Goal: Find specific page/section: Find specific page/section

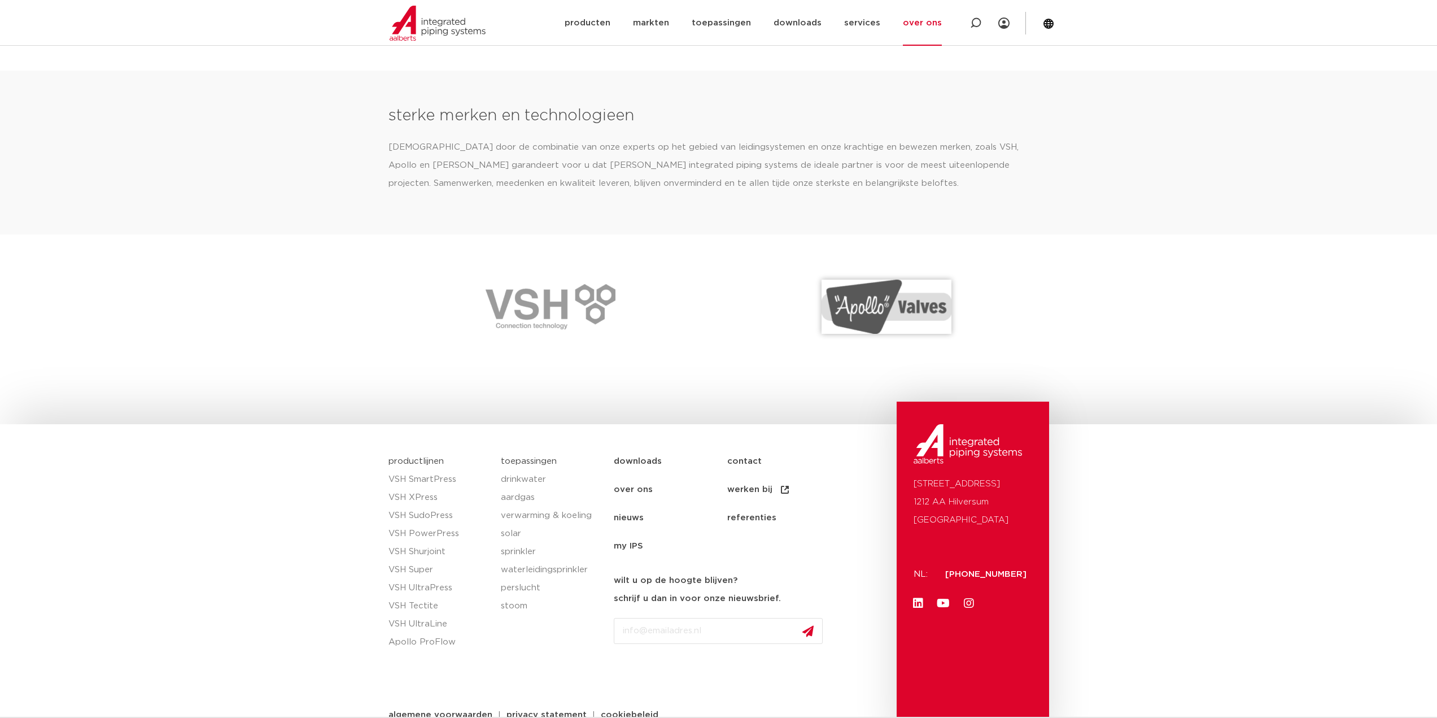
scroll to position [1478, 0]
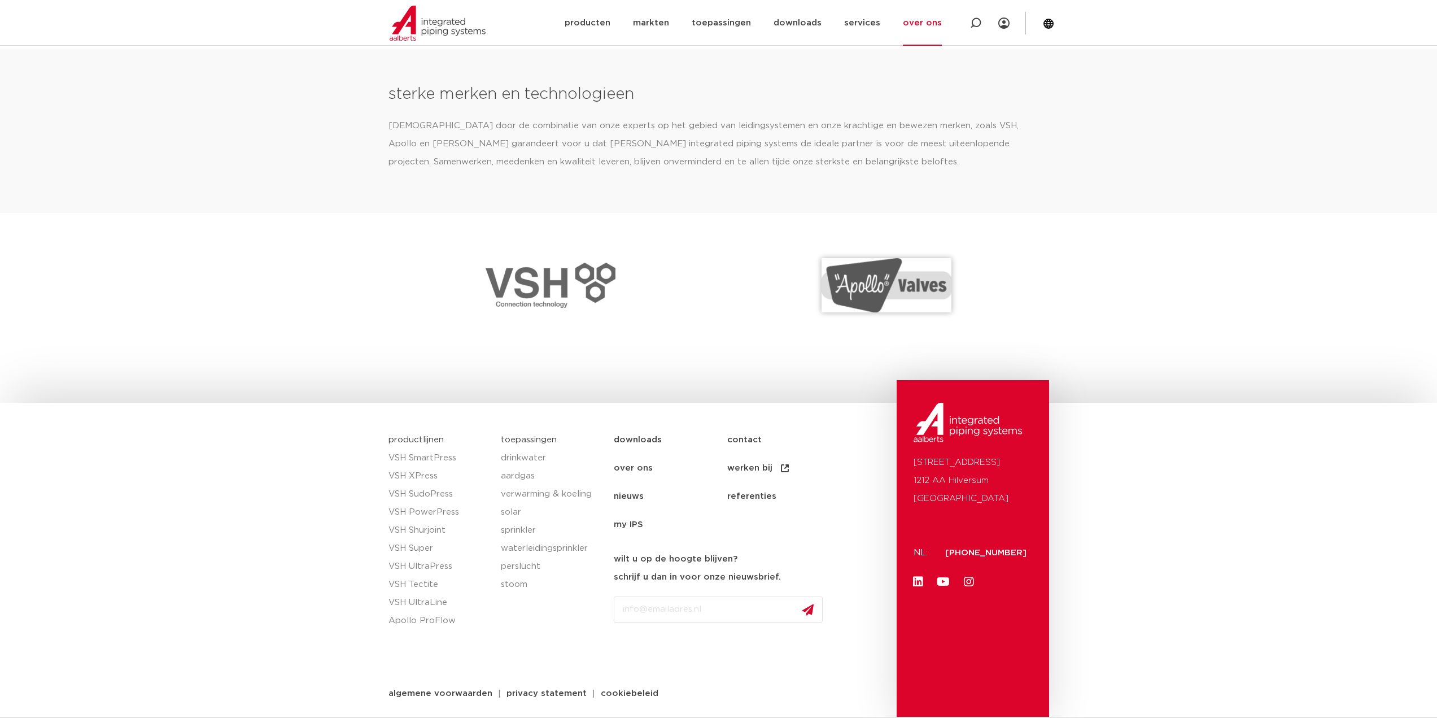
click at [538, 303] on img at bounding box center [551, 285] width 130 height 45
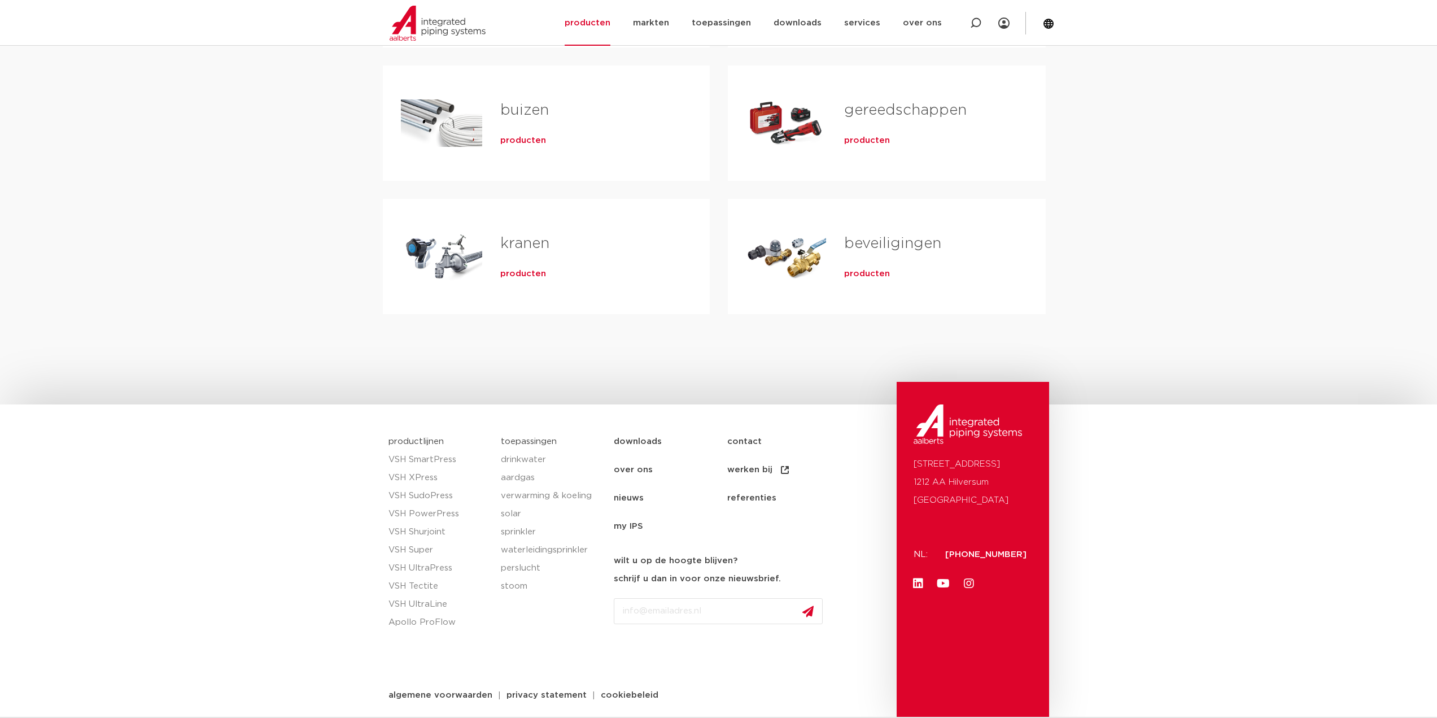
scroll to position [351, 0]
click at [514, 274] on span "producten" at bounding box center [523, 272] width 46 height 11
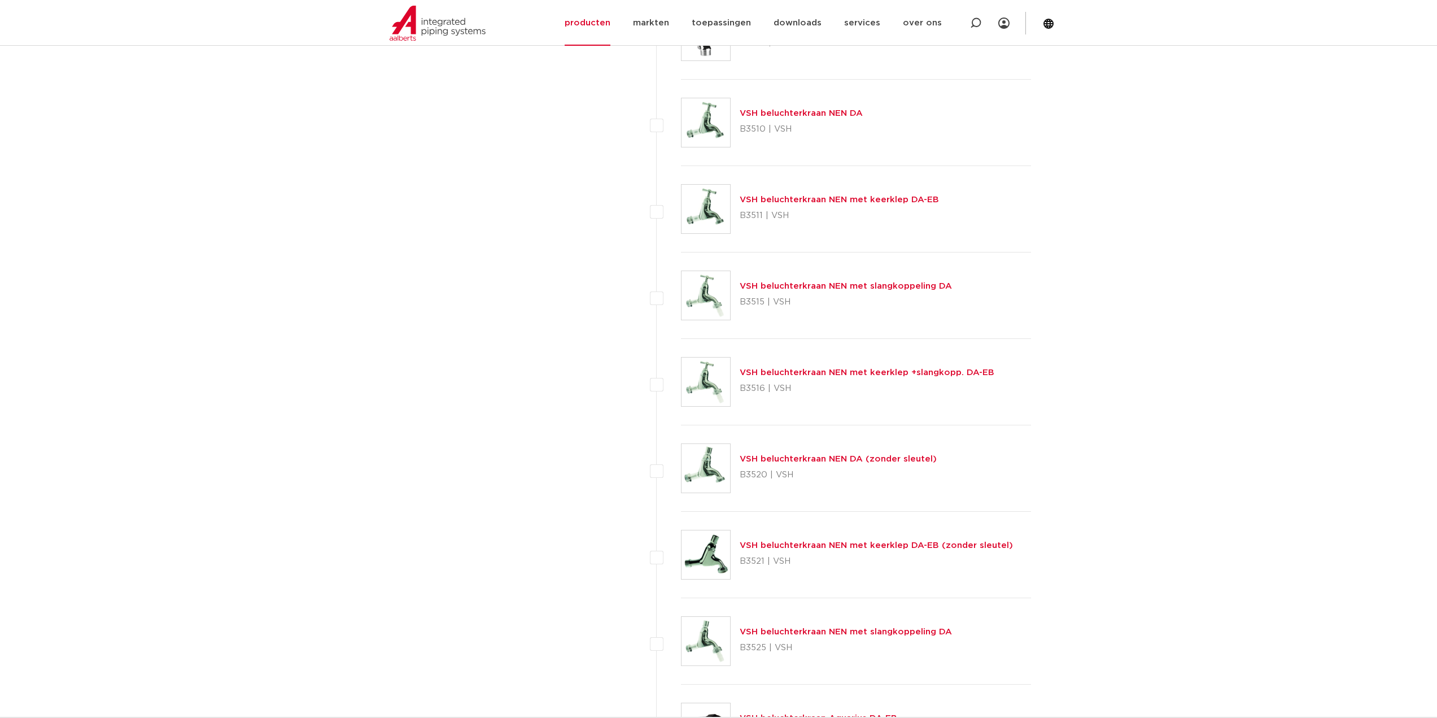
scroll to position [3670, 0]
